Goal: Task Accomplishment & Management: Use online tool/utility

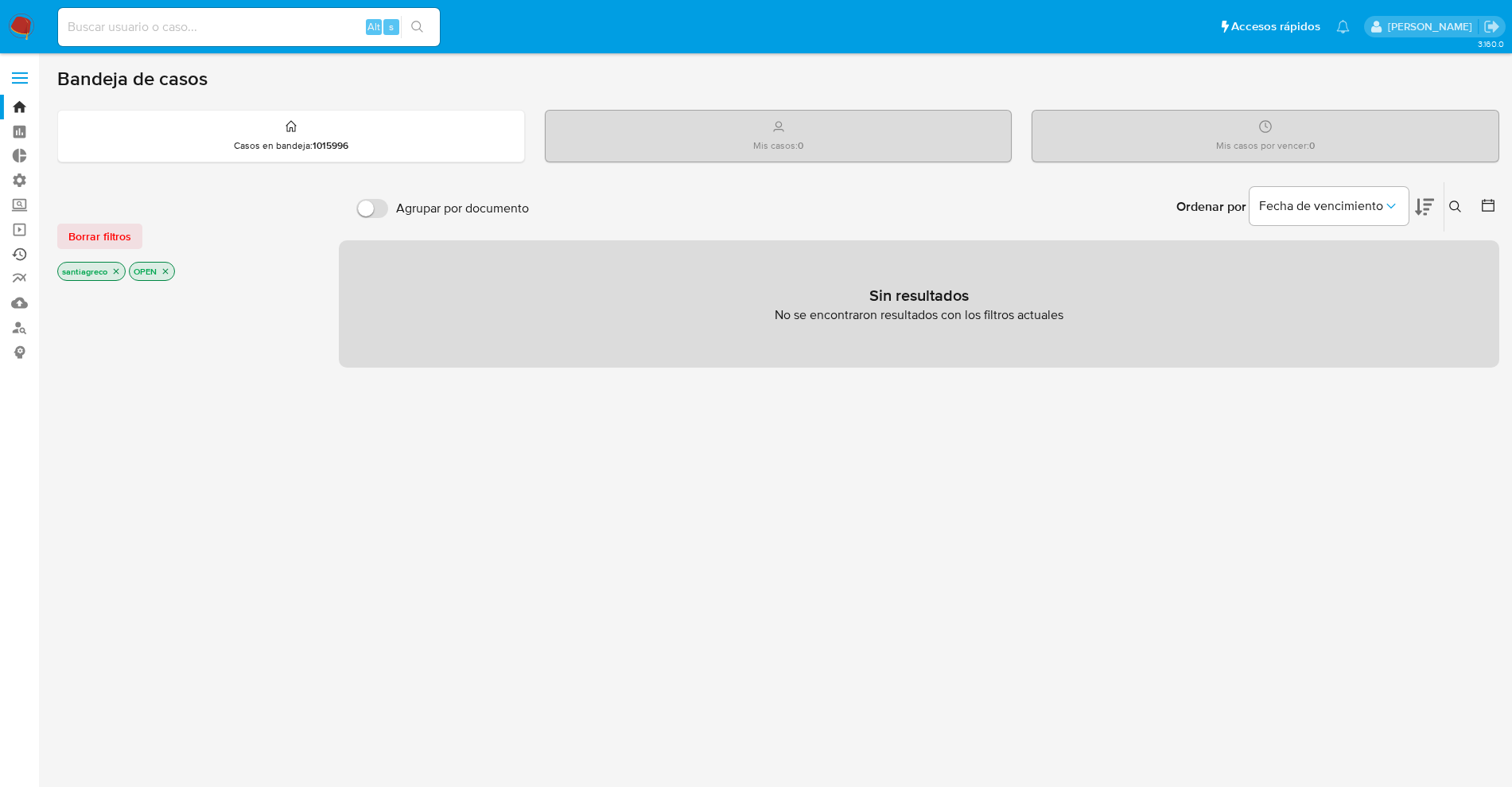
click at [27, 257] on link "Ejecuciones automáticas" at bounding box center [94, 254] width 189 height 25
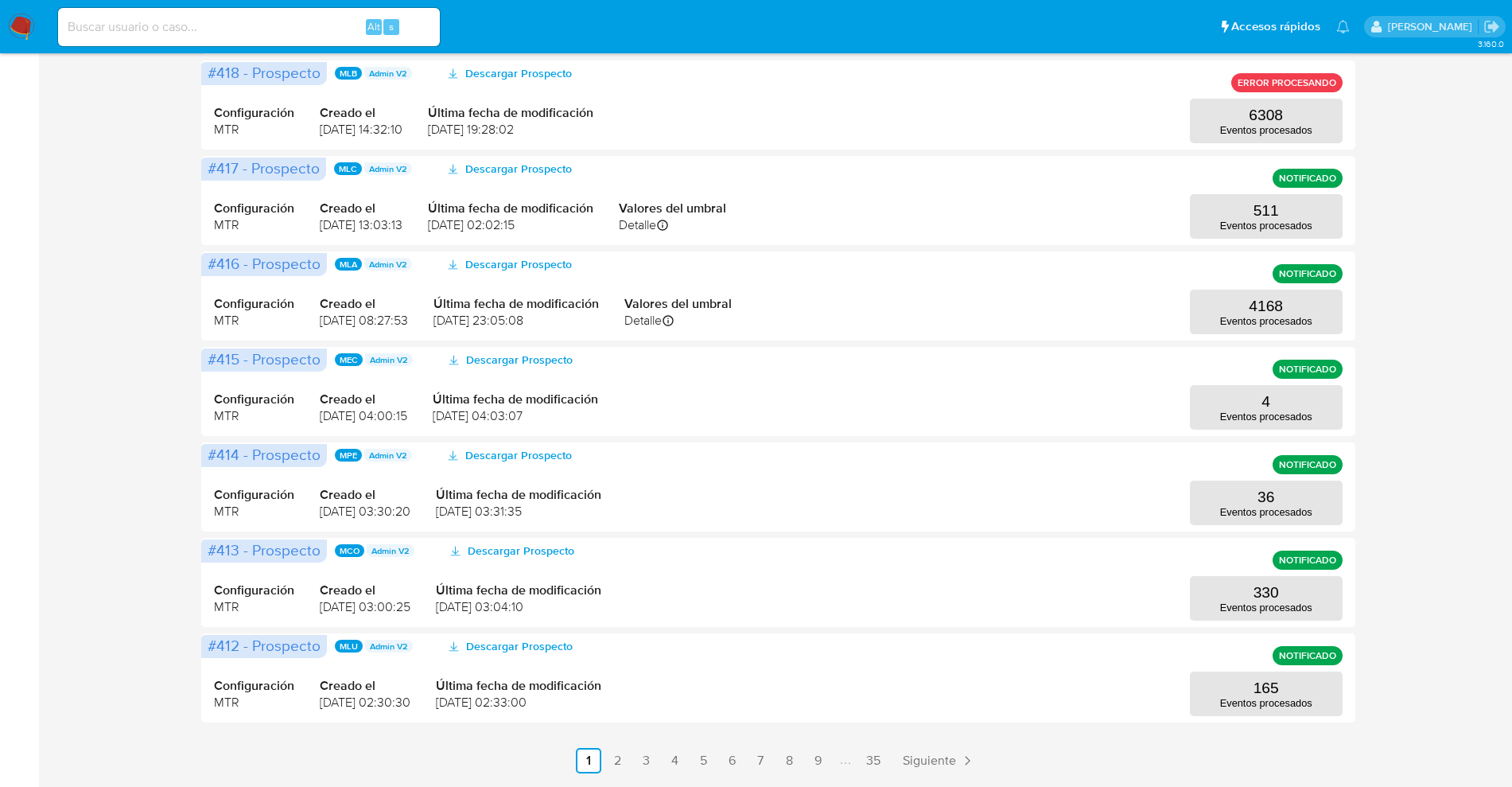
scroll to position [576, 0]
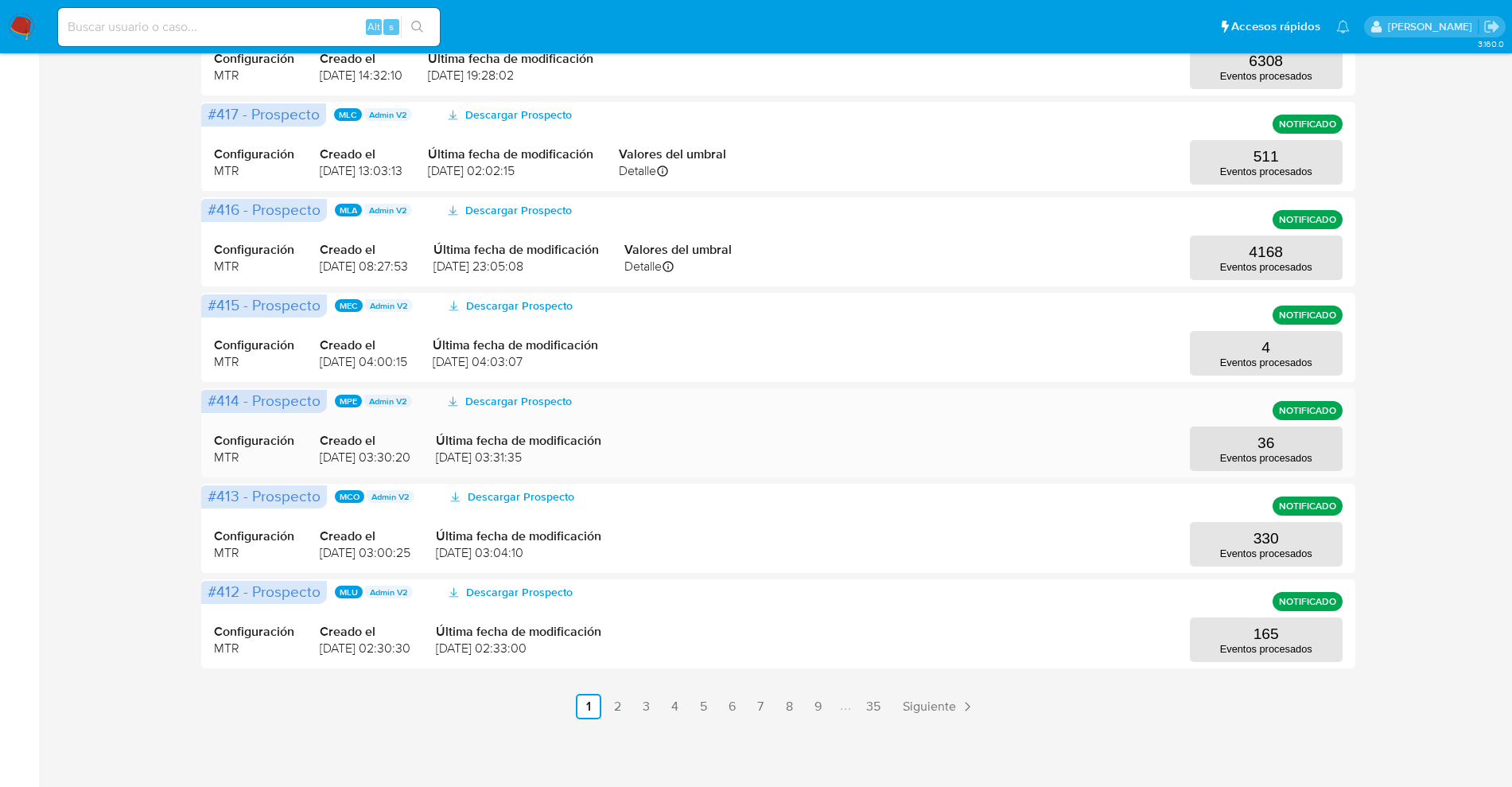
click at [1302, 420] on div "Configuración MTR Creado el [DATE] 03:30:20 Última fecha de modificación [DATE]…" at bounding box center [777, 433] width 1128 height 76
click at [1287, 454] on p "Eventos procesados" at bounding box center [1267, 457] width 93 height 12
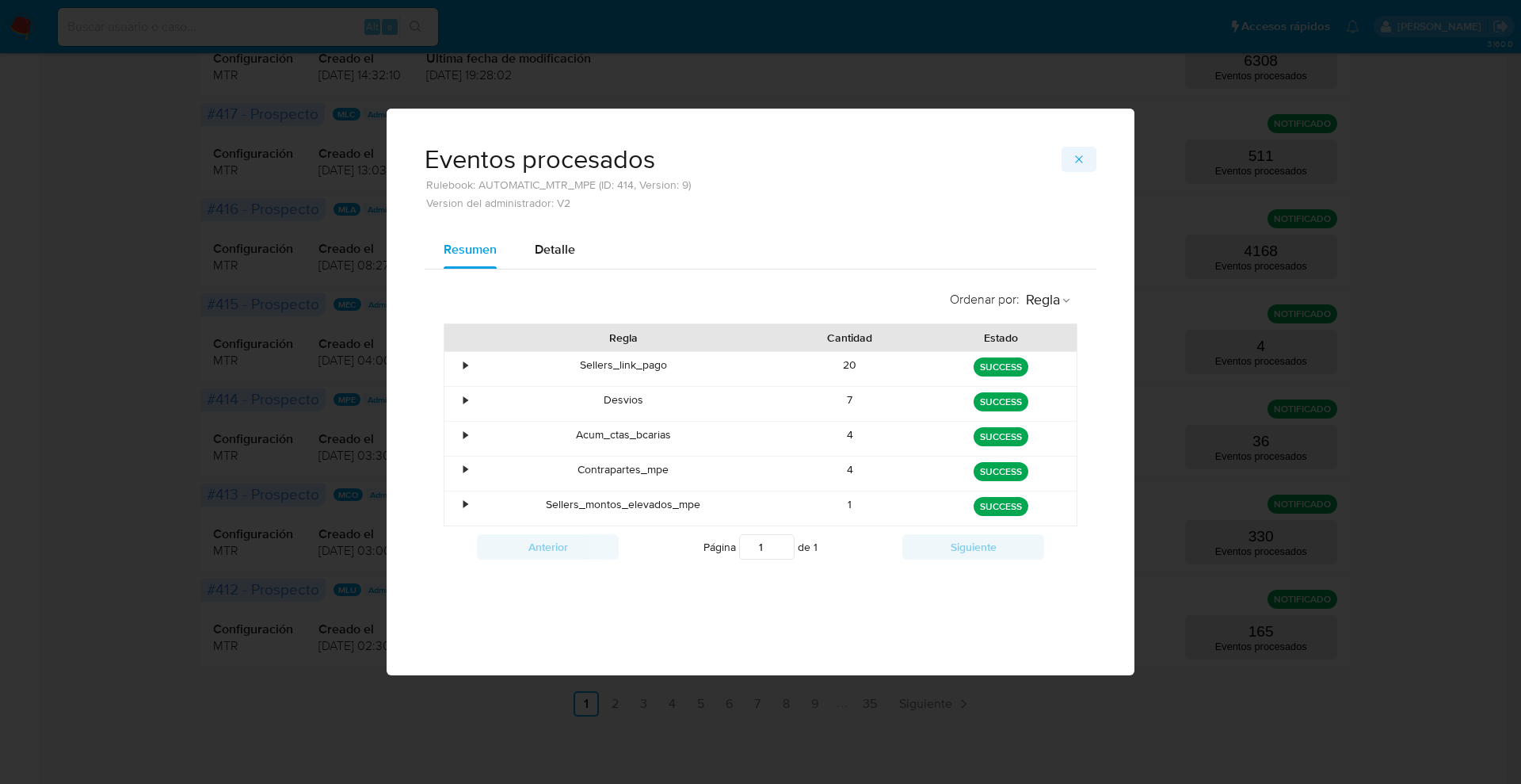
click at [1081, 158] on icon "button" at bounding box center [1079, 159] width 7 height 7
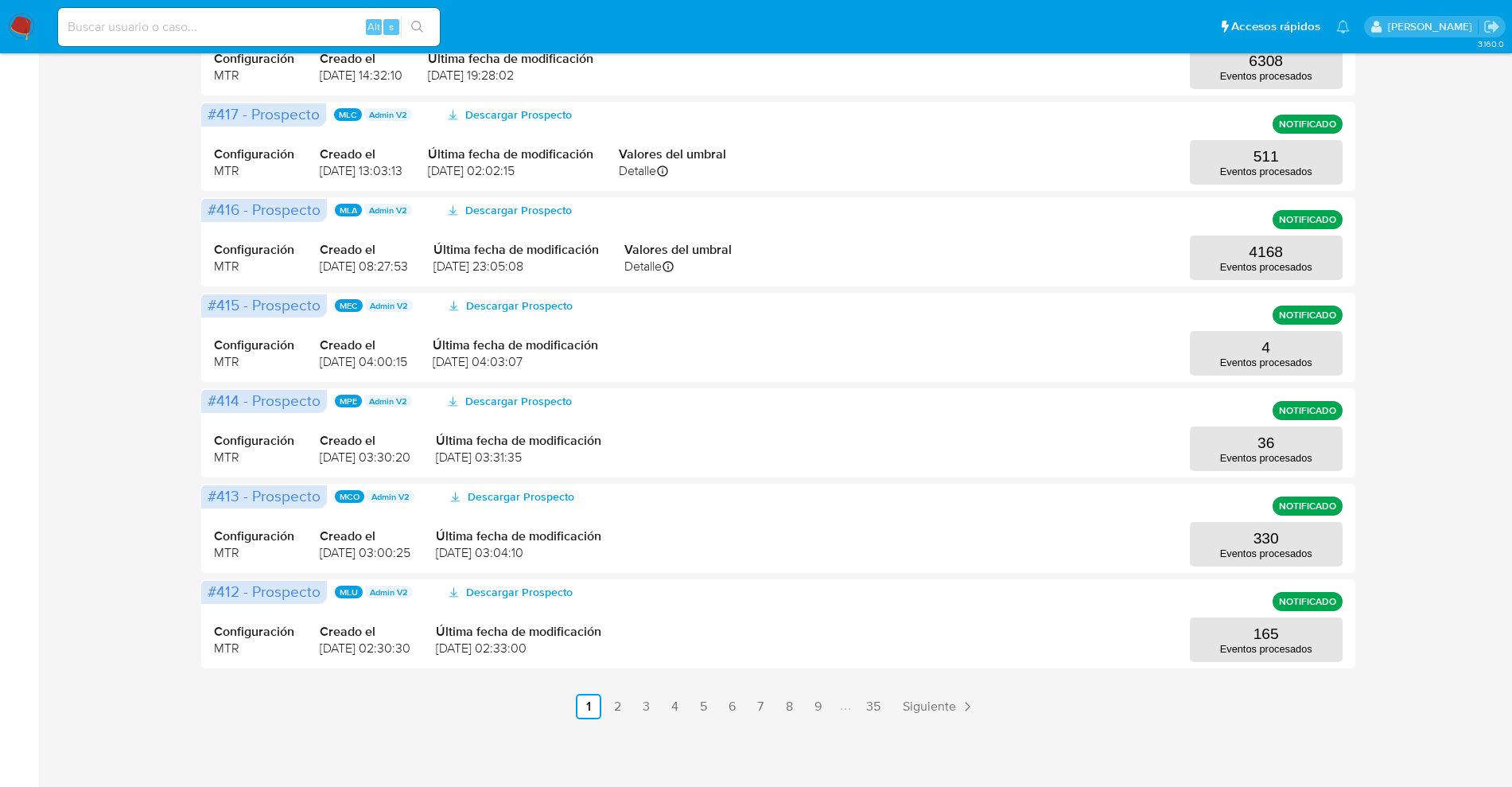
click at [17, 16] on img at bounding box center [22, 27] width 27 height 27
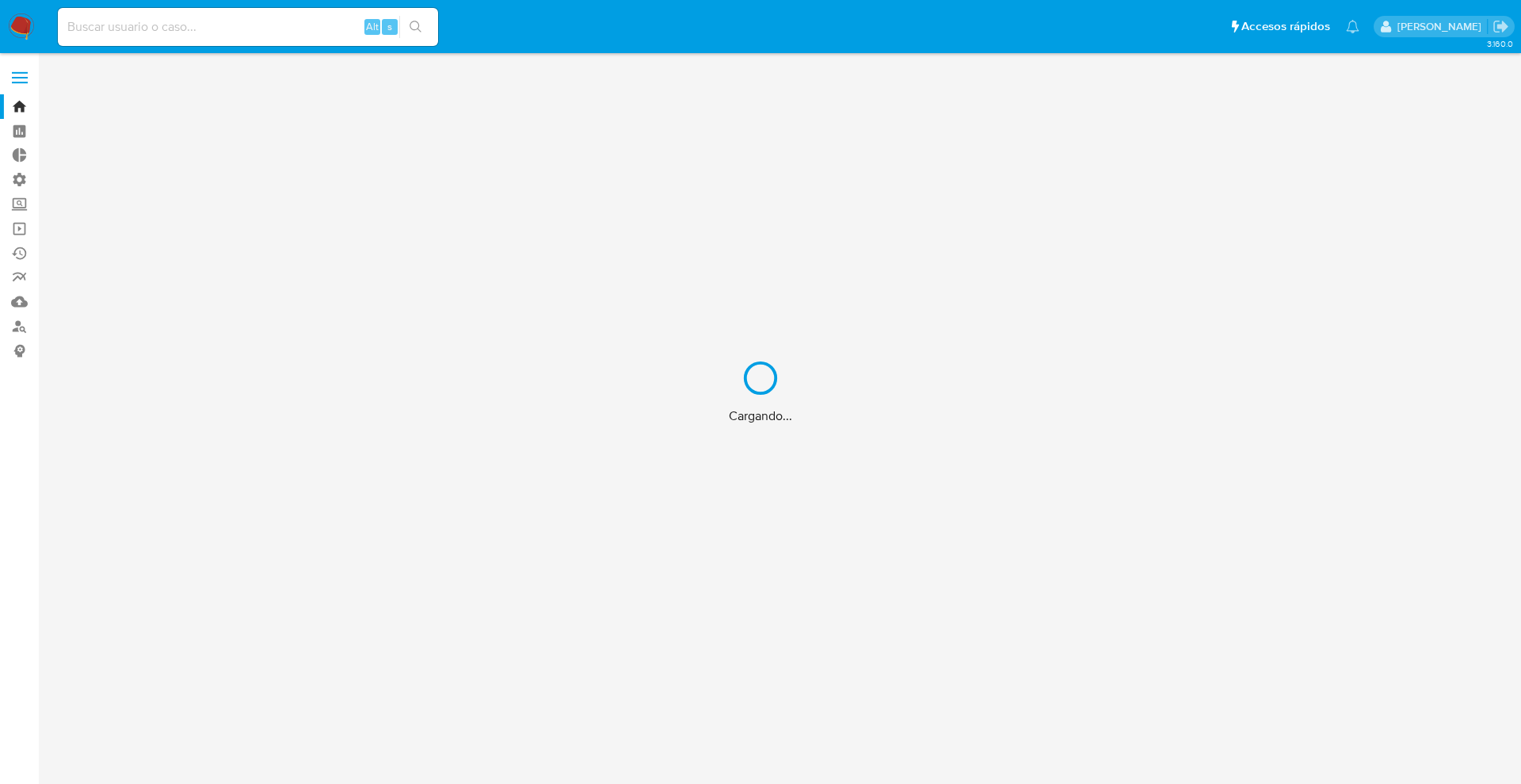
click at [23, 176] on div "Cargando..." at bounding box center [760, 392] width 1521 height 784
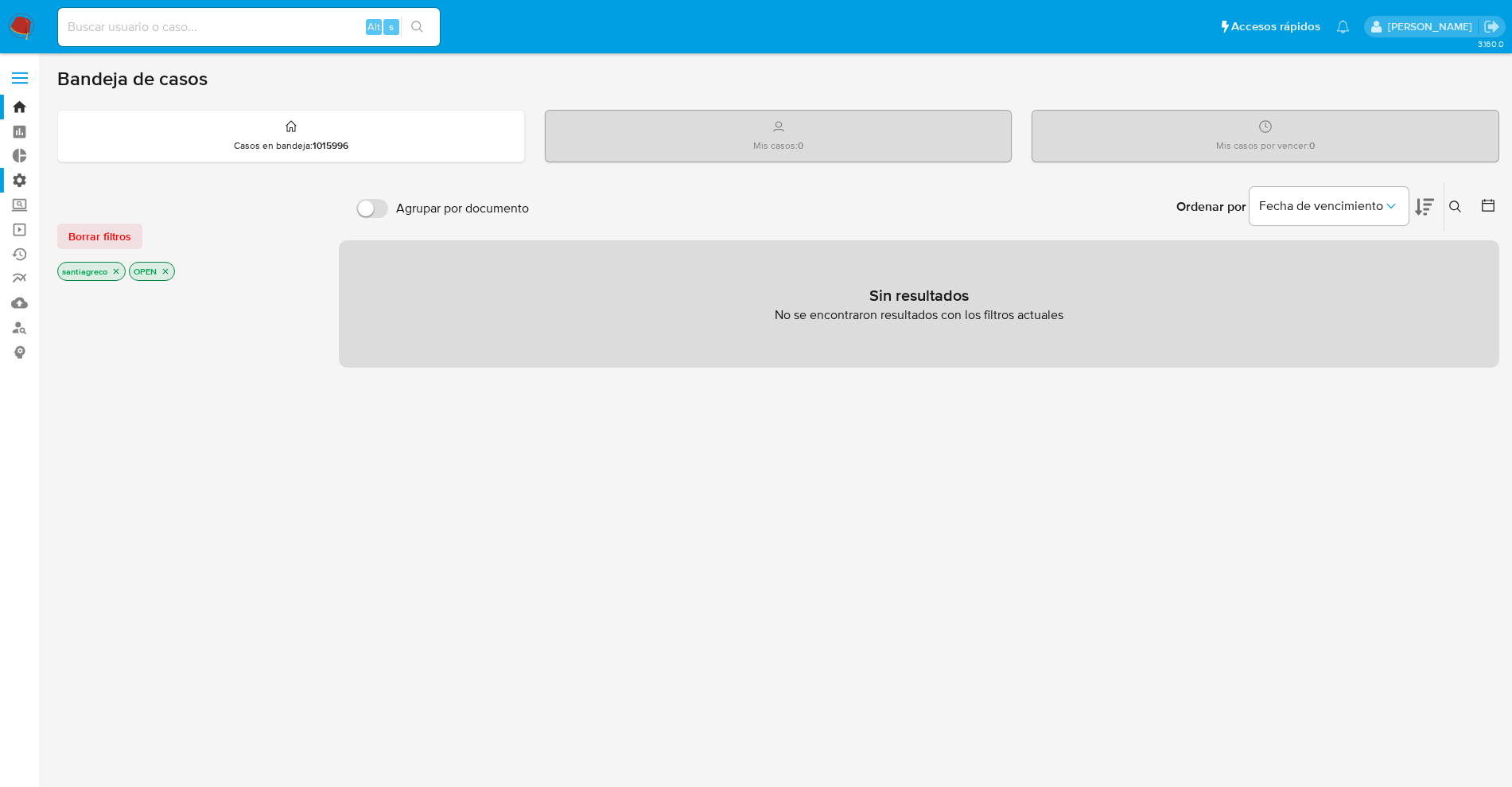
click at [23, 176] on label "Administración" at bounding box center [94, 180] width 189 height 25
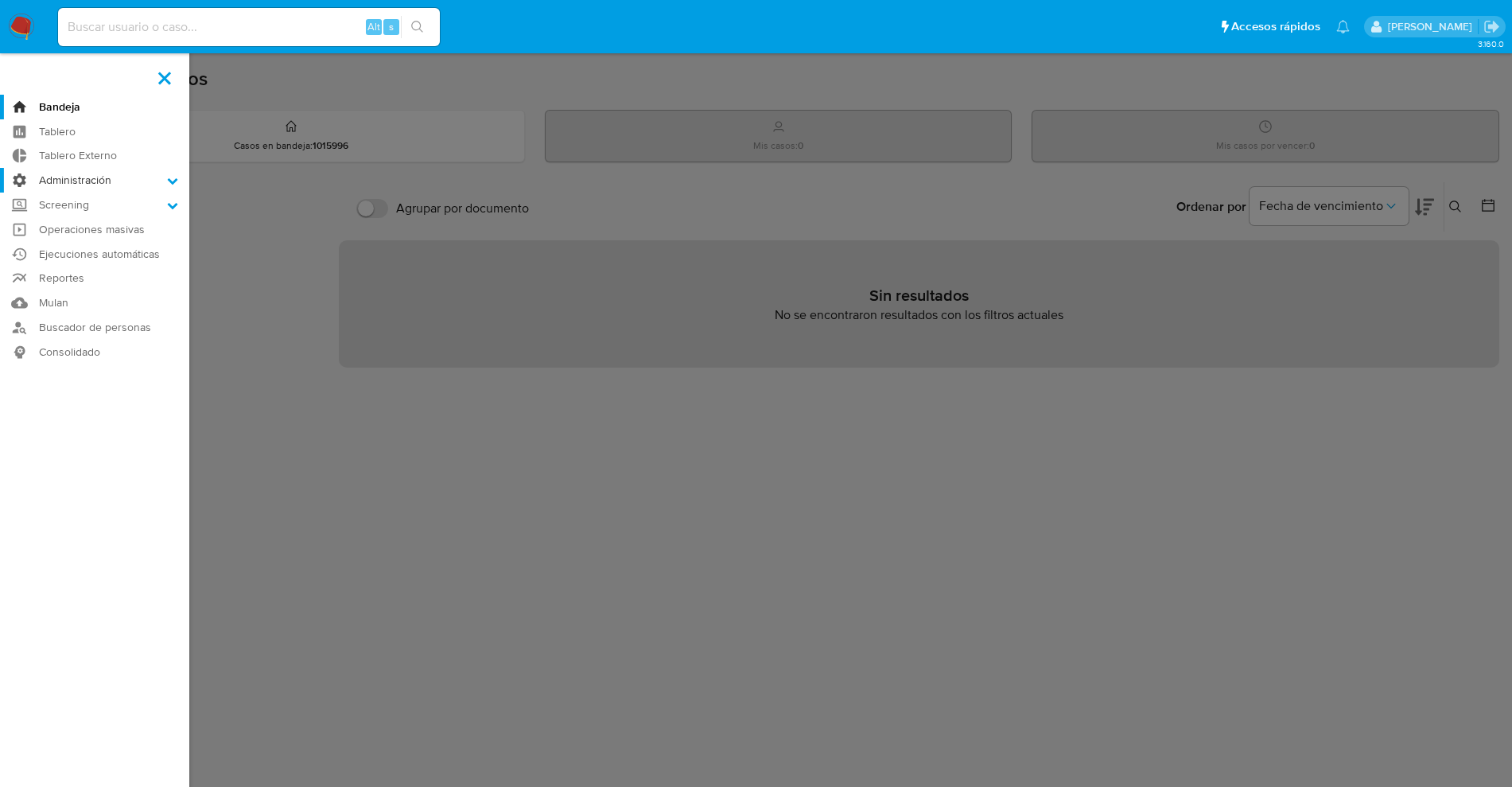
click at [0, 0] on input "Administración" at bounding box center [0, 0] width 0 height 0
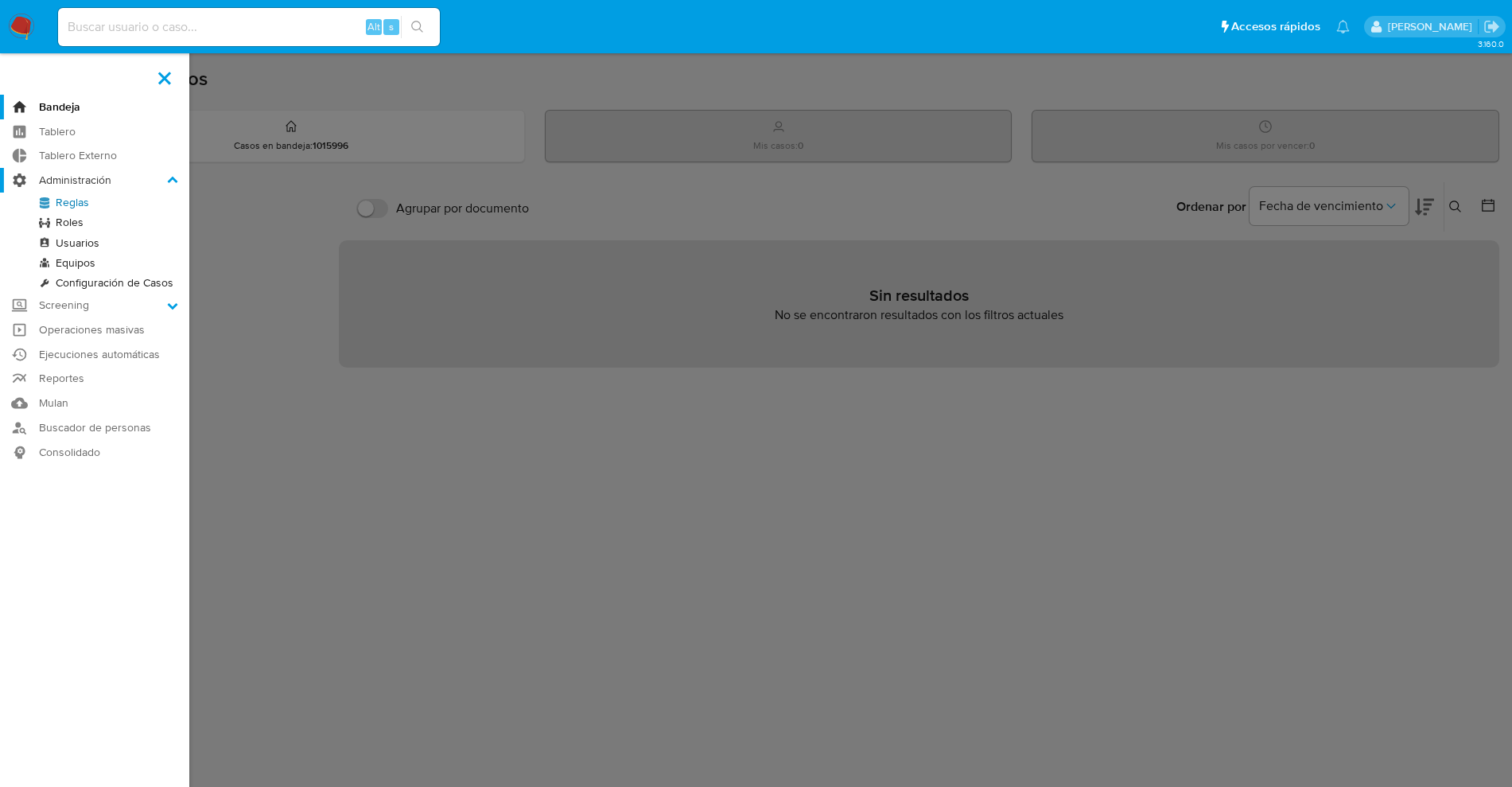
click at [74, 188] on li "Administración Reglas Roles Usuarios Equipos Configuración de Casos" at bounding box center [94, 230] width 189 height 125
click at [74, 193] on link "Reglas" at bounding box center [94, 203] width 189 height 20
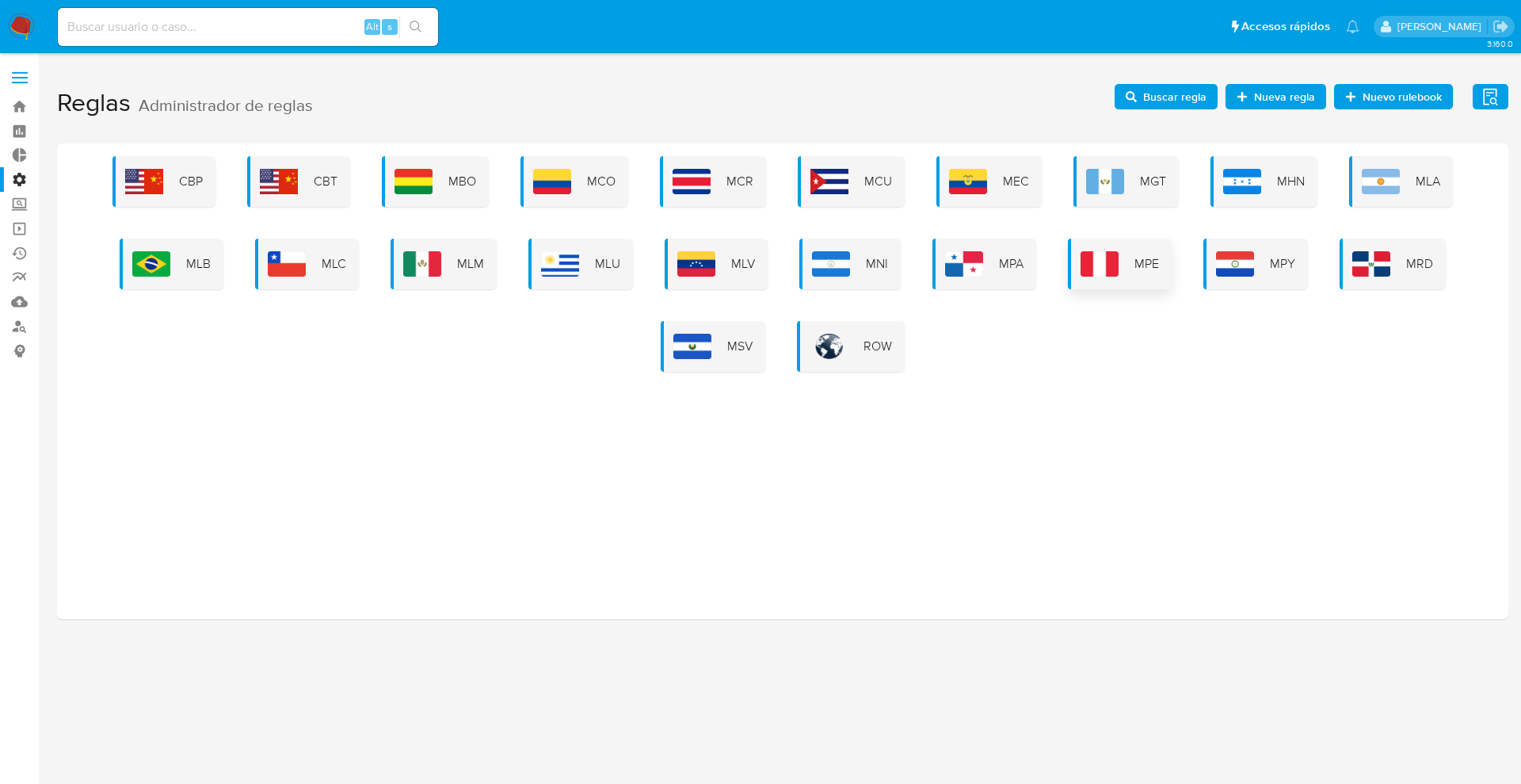
click at [1119, 272] on div "MPE" at bounding box center [1120, 263] width 104 height 51
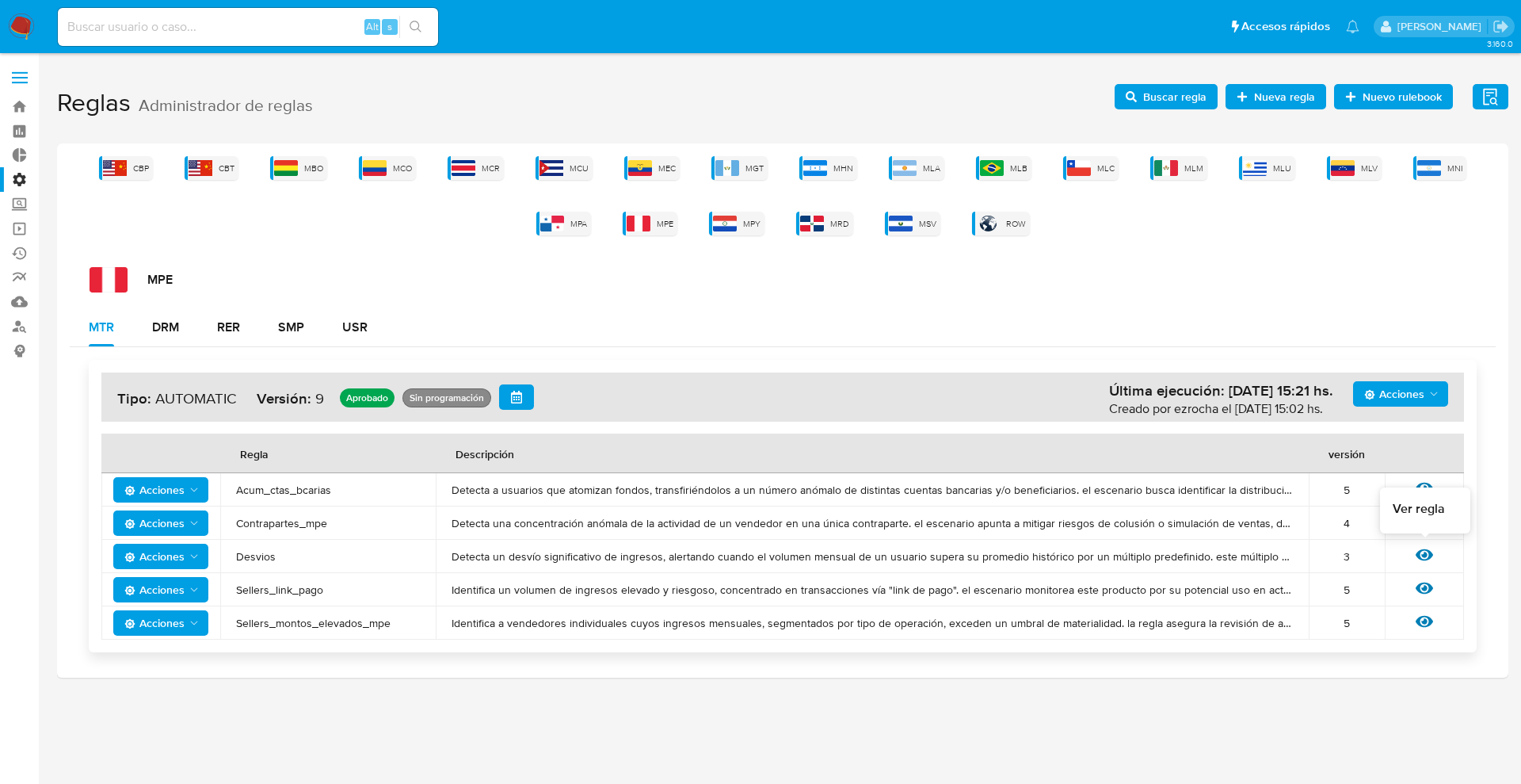
click at [1428, 555] on icon at bounding box center [1424, 554] width 17 height 17
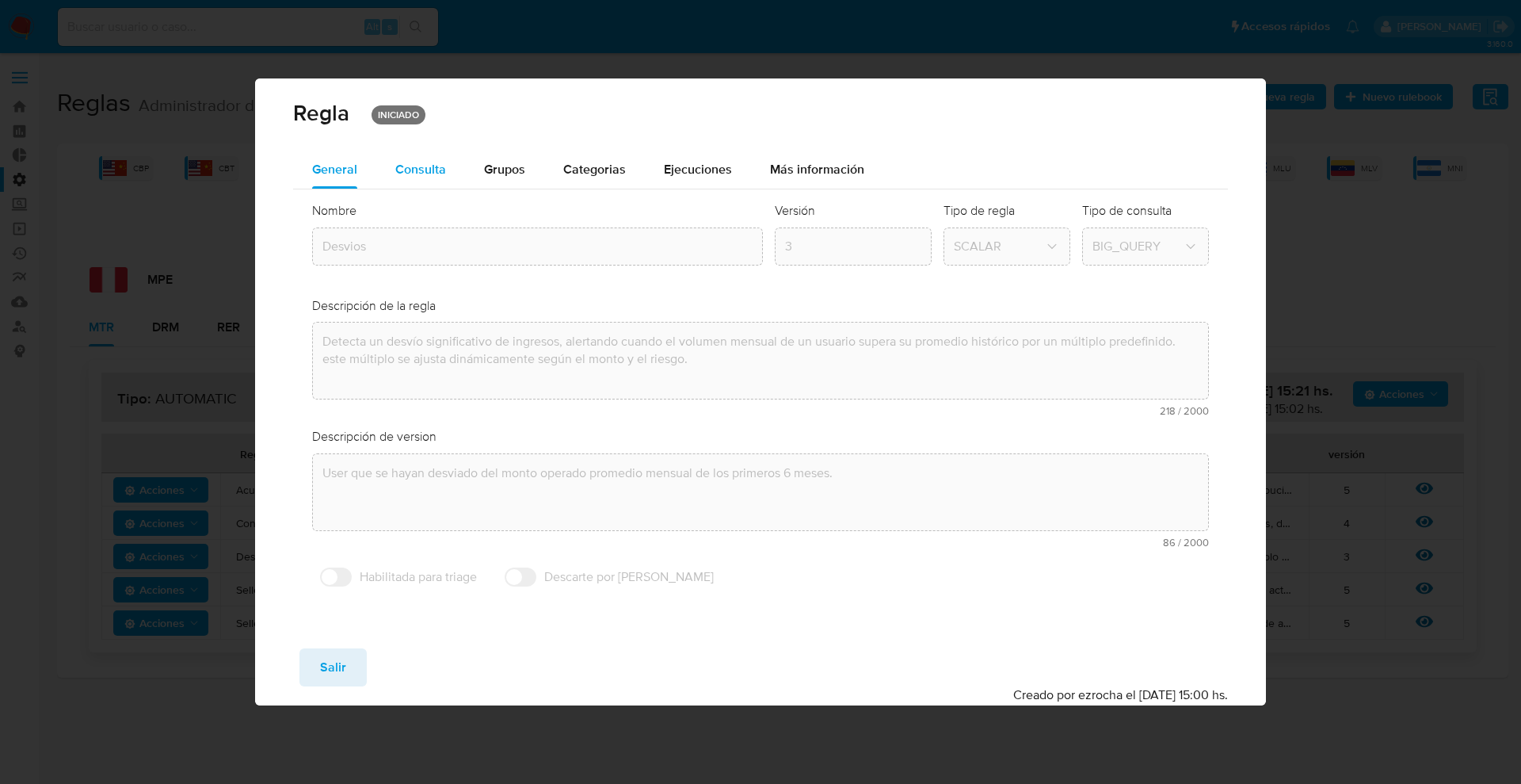
click at [390, 186] on button "Consulta" at bounding box center [421, 169] width 89 height 38
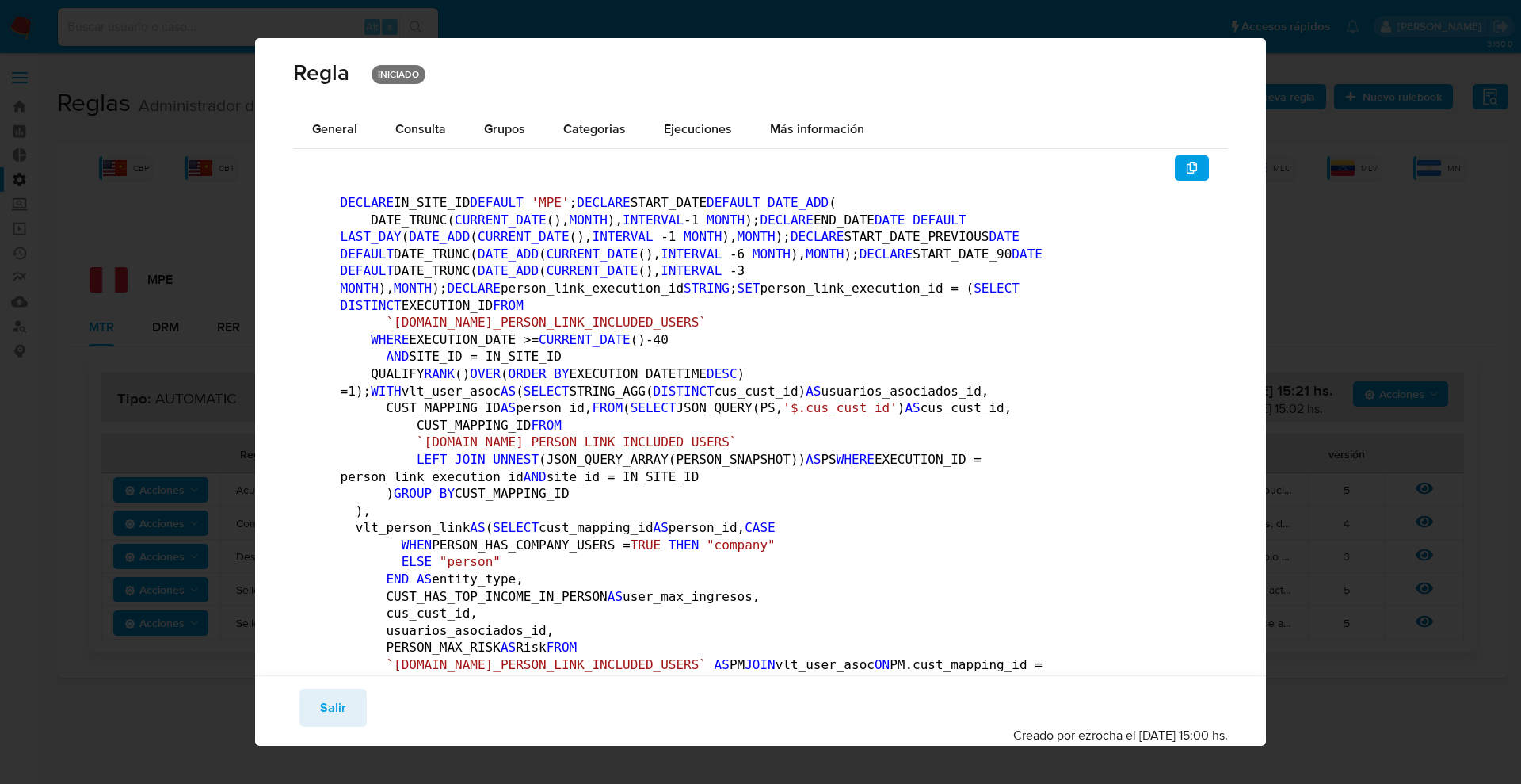
click at [1182, 167] on button "button" at bounding box center [1192, 168] width 35 height 25
